Goal: Find specific page/section: Find specific page/section

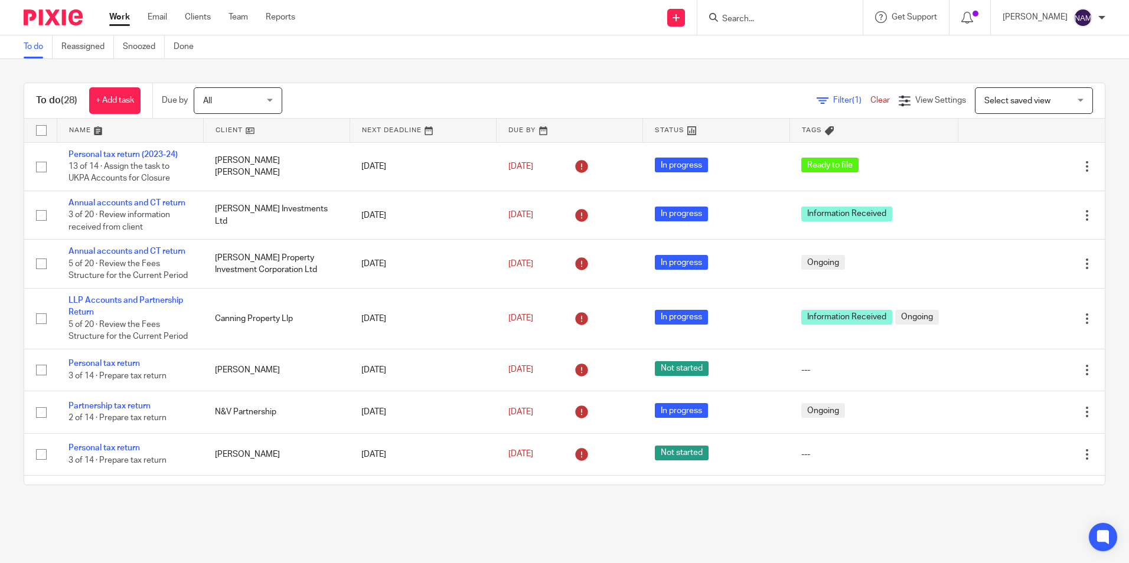
click at [721, 17] on input "Search" at bounding box center [774, 19] width 106 height 11
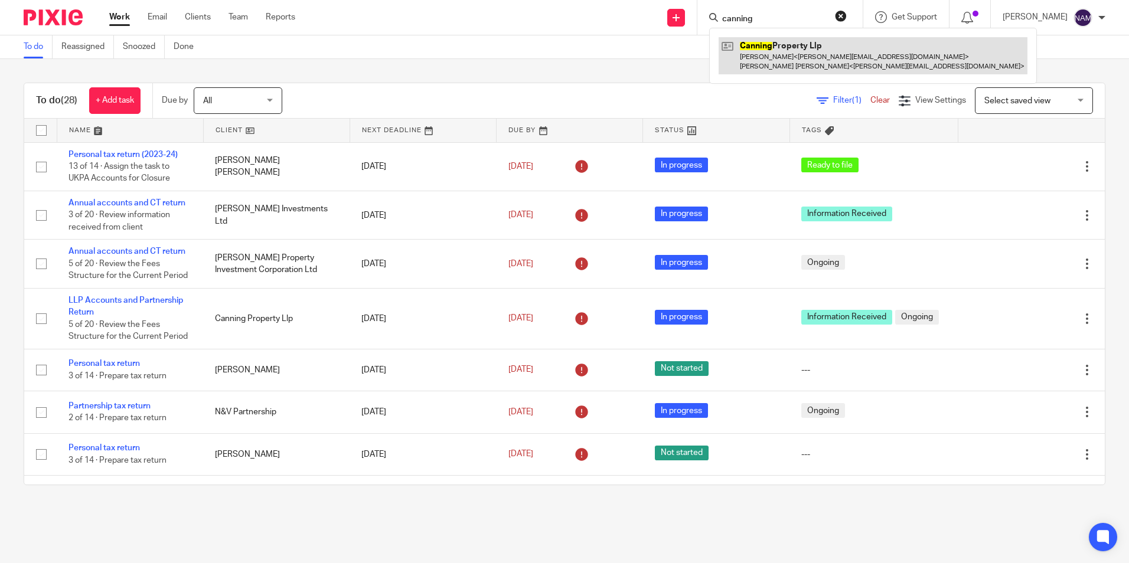
type input "canning"
click at [805, 54] on link at bounding box center [873, 55] width 309 height 37
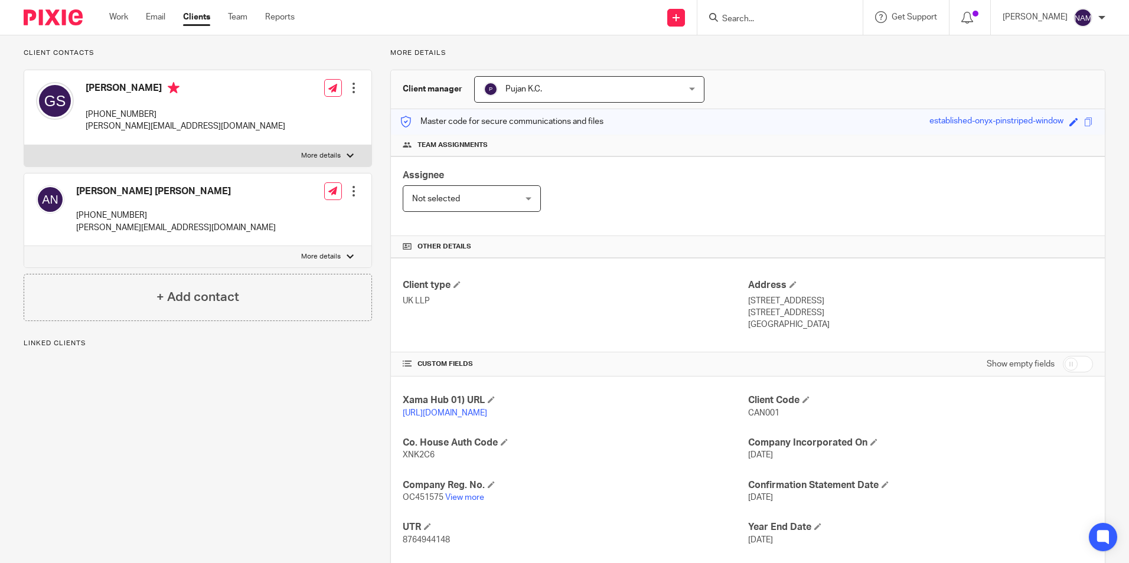
scroll to position [157, 0]
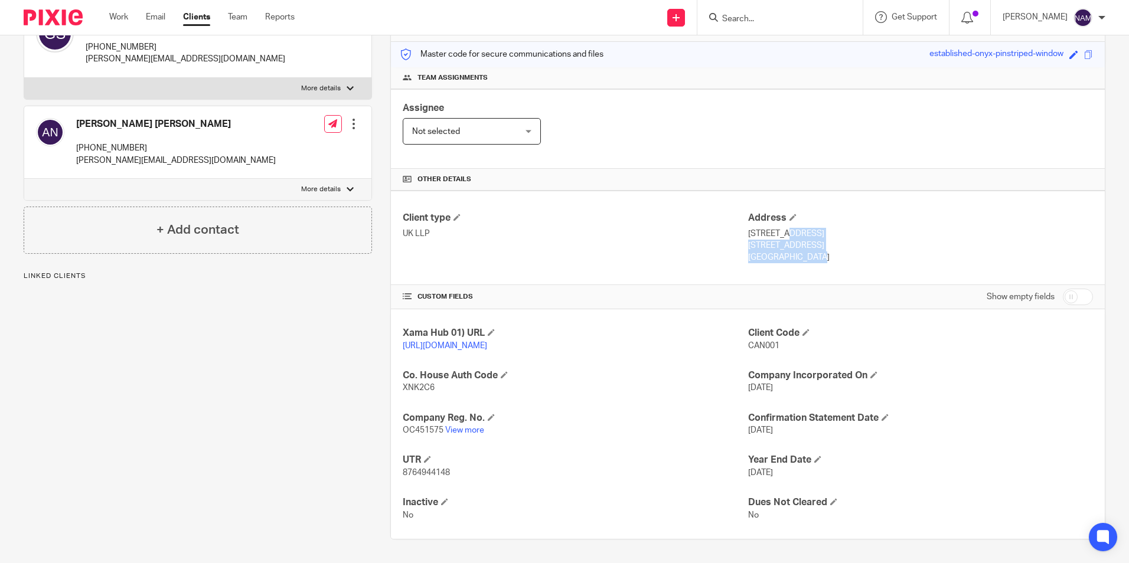
drag, startPoint x: 777, startPoint y: 245, endPoint x: 742, endPoint y: 220, distance: 42.9
click at [748, 220] on div "Address 4 Derby Terrace Nottingham, NG7 1ND England" at bounding box center [920, 238] width 345 height 52
copy div "4 Derby Terrace Nottingham, NG7 1ND England"
click at [72, 5] on div at bounding box center [48, 17] width 97 height 35
click at [74, 12] on img at bounding box center [53, 17] width 59 height 16
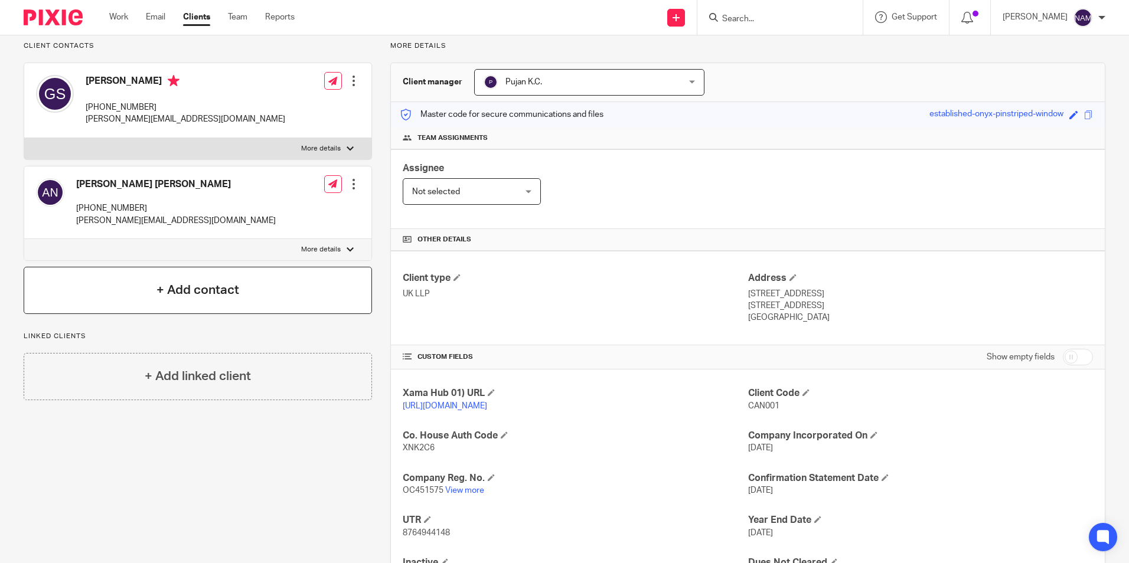
scroll to position [0, 0]
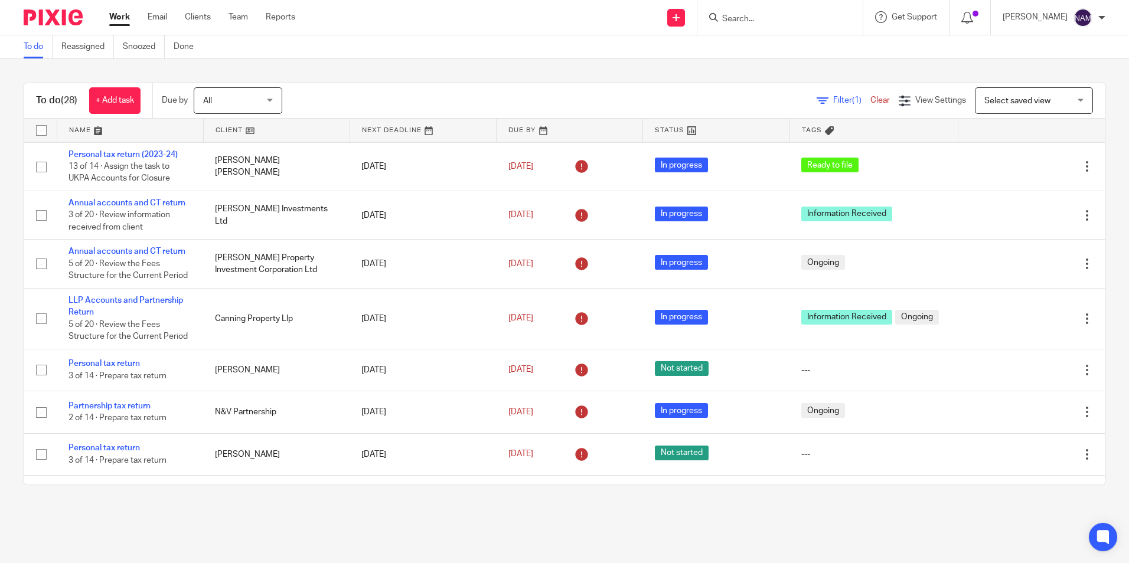
click at [742, 15] on input "Search" at bounding box center [774, 19] width 106 height 11
